Goal: Navigation & Orientation: Find specific page/section

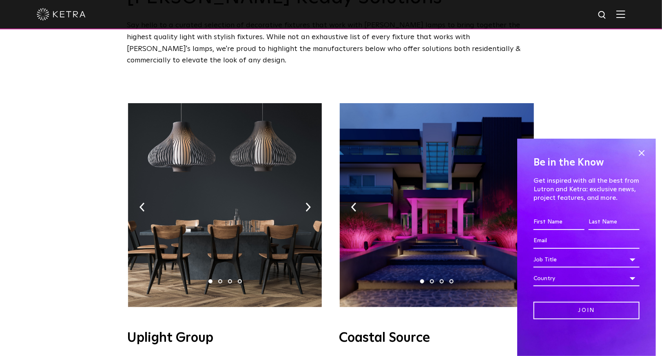
scroll to position [69, 0]
click at [641, 153] on span at bounding box center [642, 153] width 12 height 12
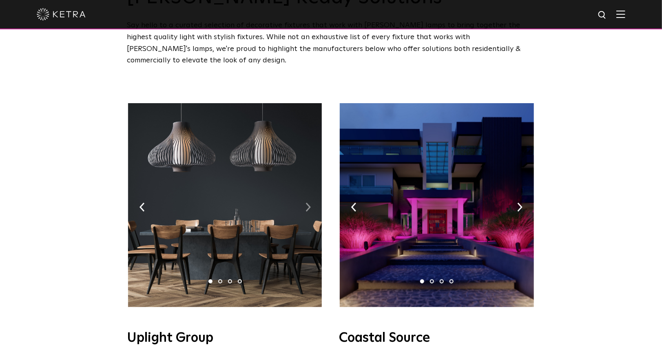
click at [306, 203] on img at bounding box center [308, 207] width 5 height 9
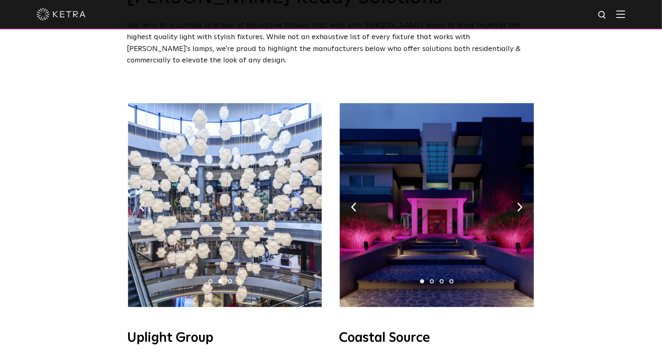
click at [306, 203] on img at bounding box center [308, 207] width 5 height 9
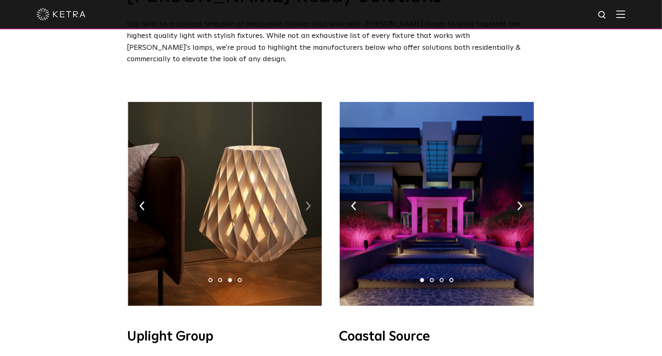
scroll to position [71, 0]
click at [306, 201] on img at bounding box center [308, 205] width 5 height 9
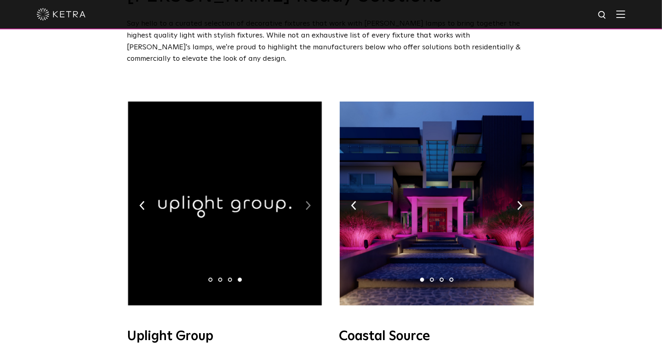
click at [306, 201] on img at bounding box center [308, 205] width 5 height 9
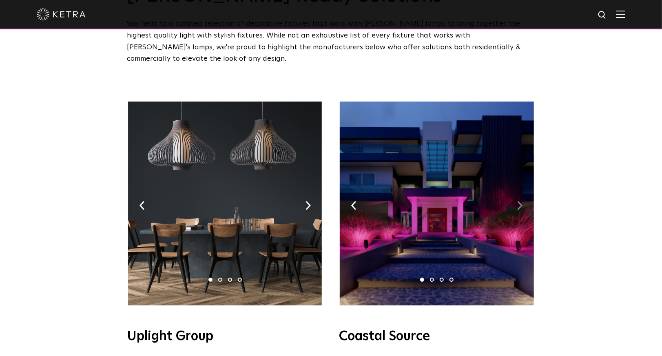
click at [519, 201] on img at bounding box center [519, 205] width 5 height 9
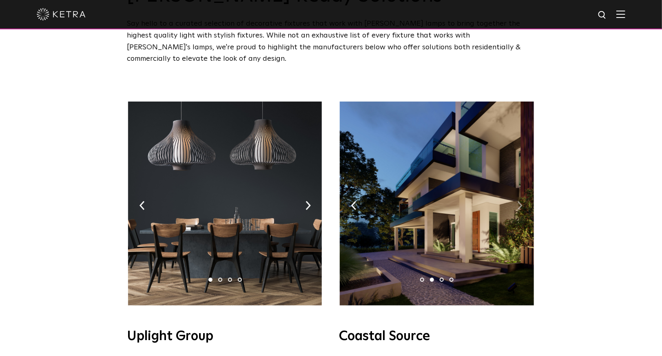
click at [519, 201] on img at bounding box center [519, 205] width 5 height 9
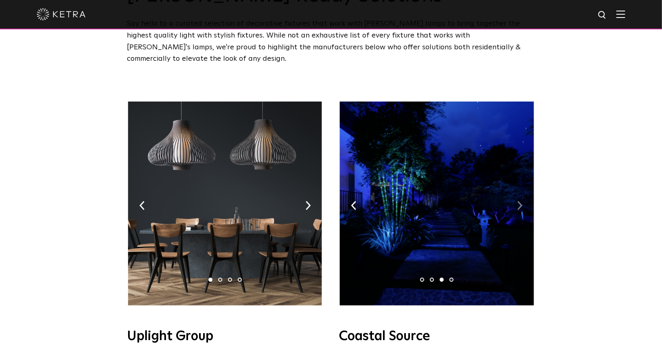
click at [519, 201] on img at bounding box center [519, 205] width 5 height 9
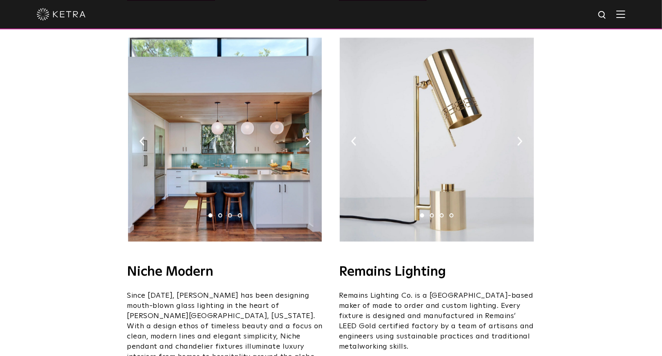
scroll to position [925, 0]
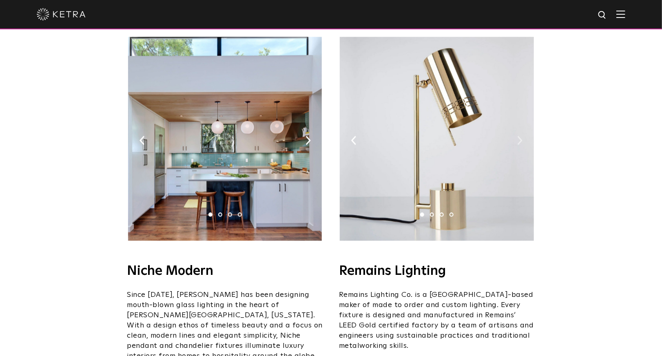
click at [520, 136] on img at bounding box center [519, 140] width 5 height 9
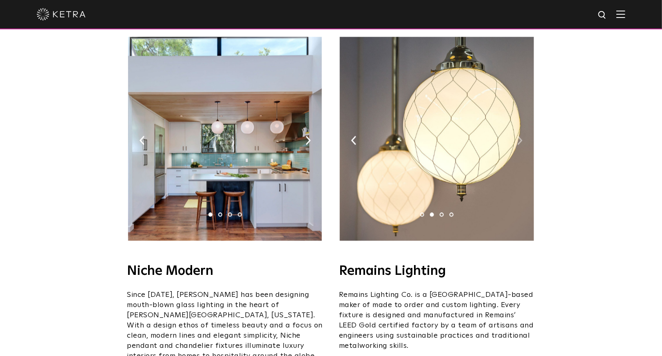
click at [520, 136] on img at bounding box center [519, 140] width 5 height 9
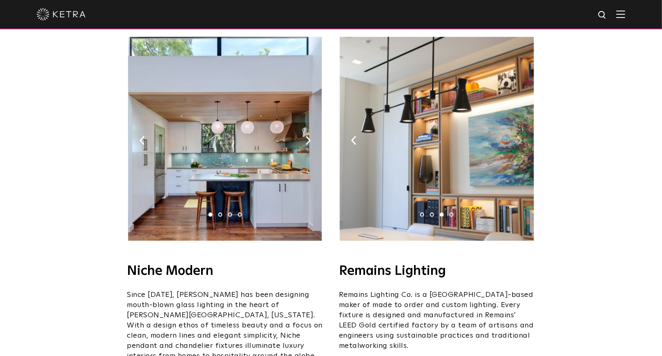
click at [520, 136] on img at bounding box center [519, 140] width 5 height 9
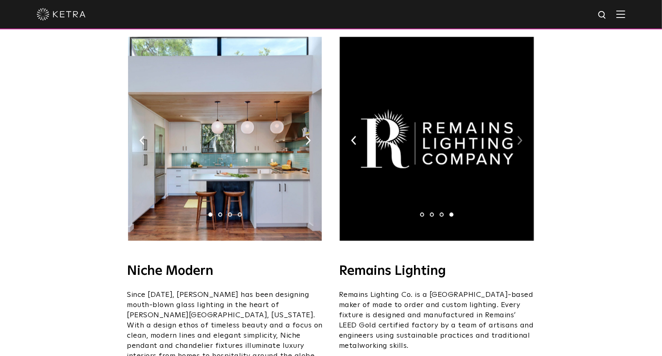
click at [520, 136] on img at bounding box center [519, 140] width 5 height 9
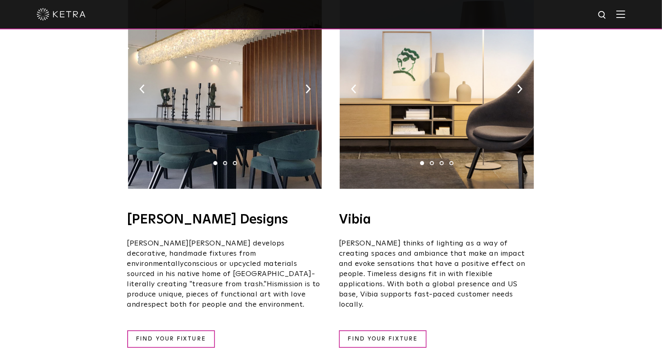
scroll to position [1376, 0]
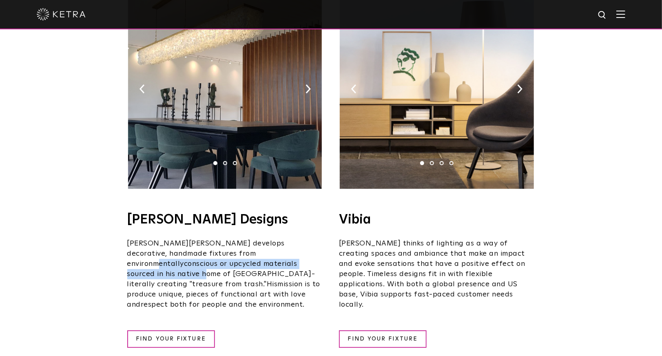
drag, startPoint x: 176, startPoint y: 211, endPoint x: 206, endPoint y: 225, distance: 33.2
click at [206, 239] on p "[PERSON_NAME] develops decorative, handmade fixtures from environmentally consc…" at bounding box center [225, 274] width 196 height 71
click at [206, 260] on span "conscious or upcycled materials sourced in his native home of [GEOGRAPHIC_DATA]…" at bounding box center [221, 274] width 188 height 28
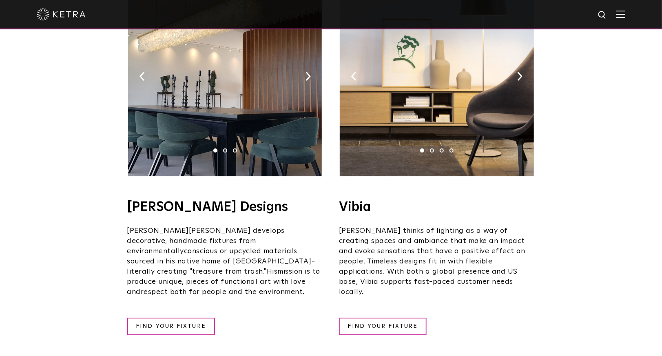
click at [206, 248] on span "conscious or upcycled materials sourced in his native home of [GEOGRAPHIC_DATA]…" at bounding box center [221, 262] width 188 height 28
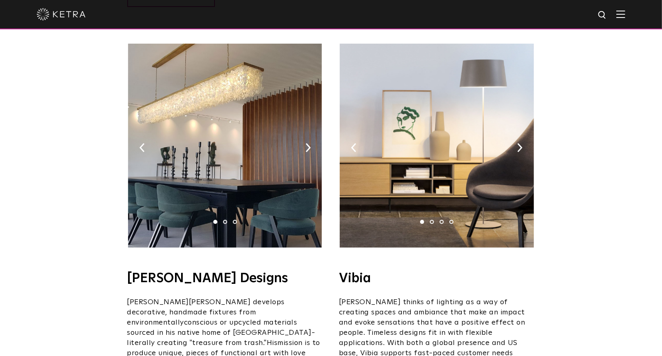
scroll to position [1317, 0]
click at [309, 115] on img at bounding box center [225, 146] width 194 height 204
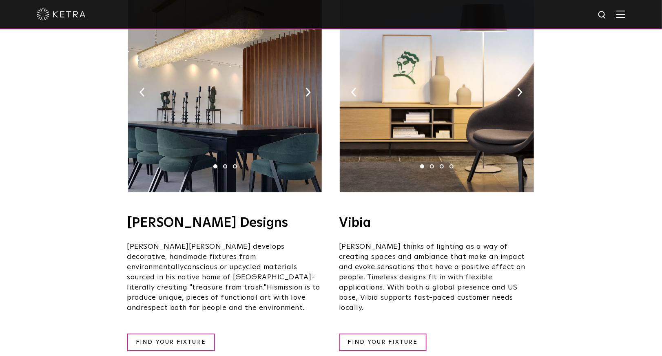
scroll to position [1376, 0]
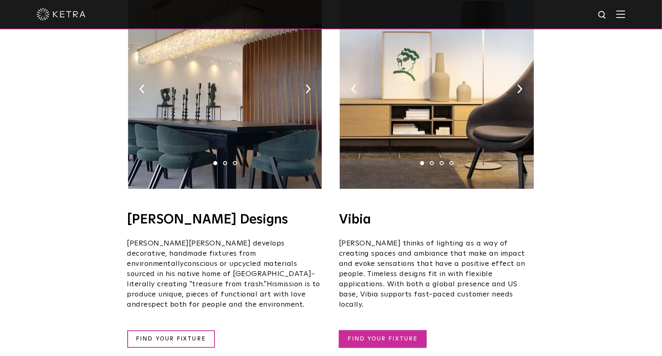
click at [396, 330] on link "FIND YOUR FIXTURE" at bounding box center [383, 339] width 88 height 18
